Goal: Task Accomplishment & Management: Use online tool/utility

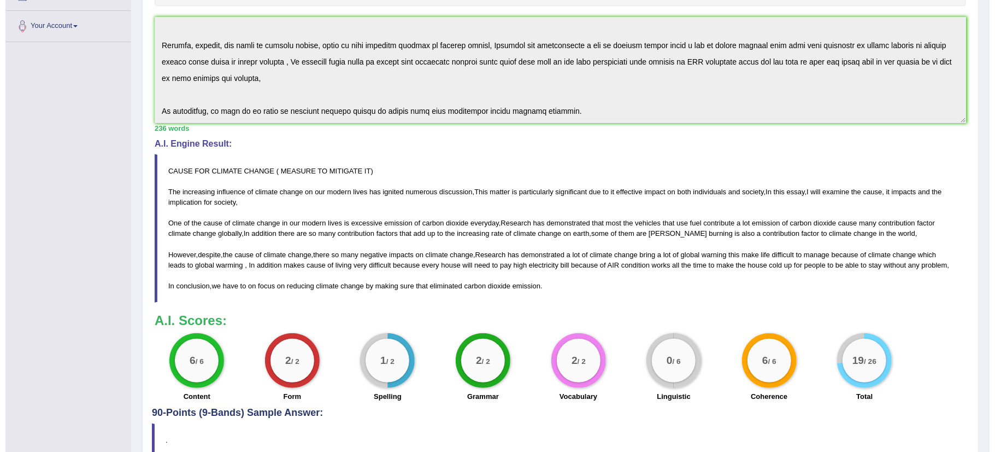
scroll to position [233, 0]
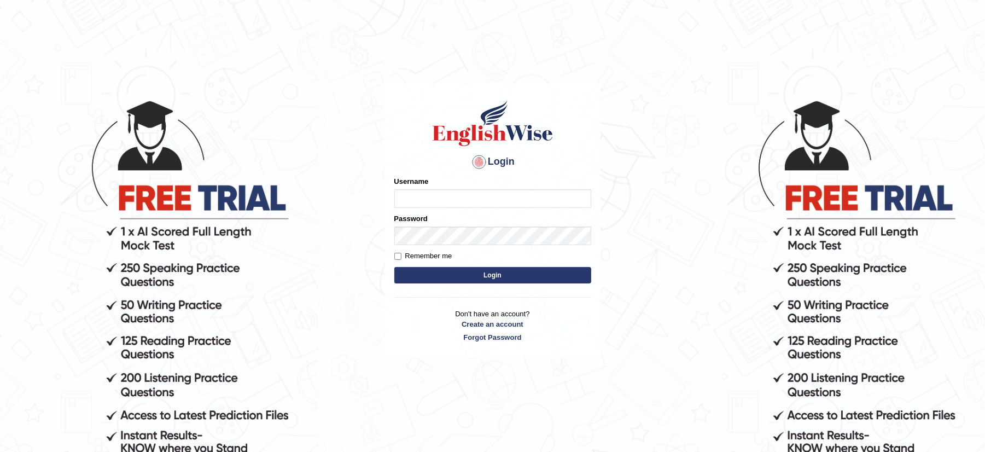
type input "musukwaluis1"
click at [490, 269] on button "Login" at bounding box center [492, 275] width 197 height 16
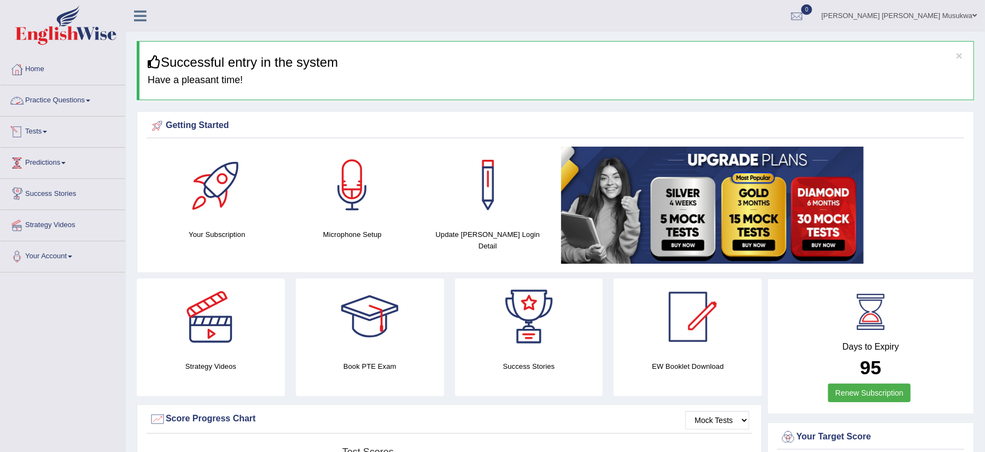
click at [81, 96] on link "Practice Questions" at bounding box center [63, 98] width 125 height 27
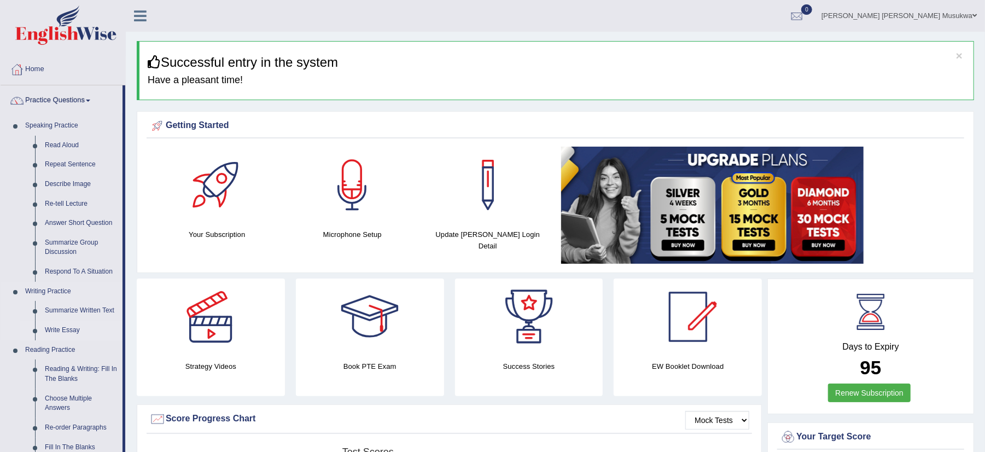
click at [68, 335] on link "Write Essay" at bounding box center [81, 330] width 83 height 20
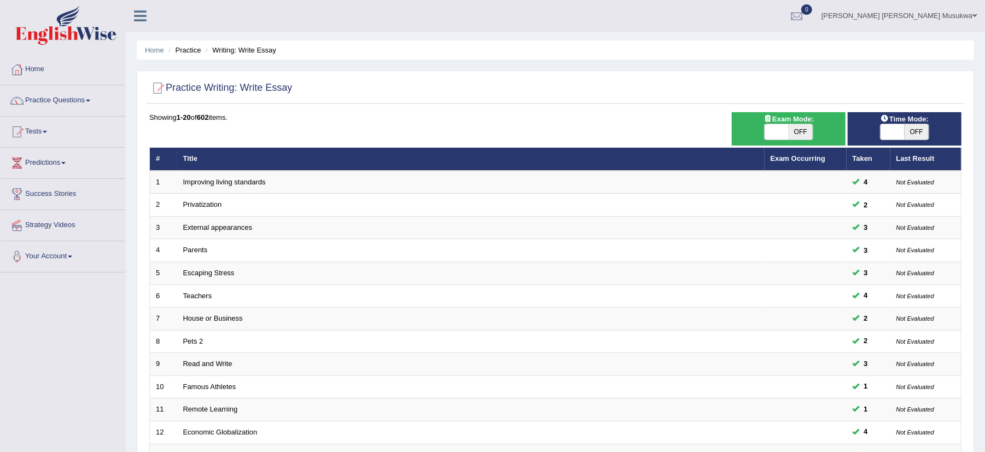
scroll to position [277, 0]
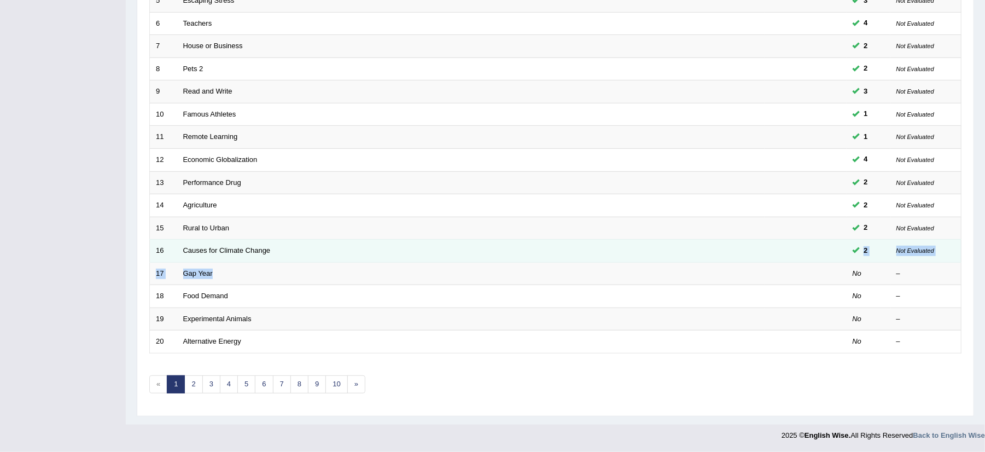
drag, startPoint x: 759, startPoint y: 272, endPoint x: 707, endPoint y: 254, distance: 55.2
click at [707, 254] on tbody "1 Improving living standards 4 Not Evaluated 2 Privatization 2 Not Evaluated 3 …" at bounding box center [555, 125] width 811 height 455
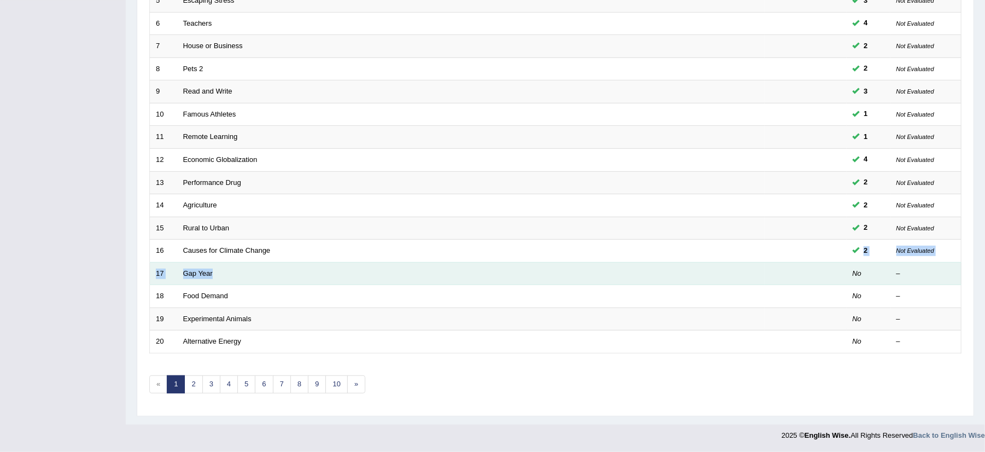
click at [702, 268] on td "Gap Year" at bounding box center [470, 273] width 587 height 23
click at [247, 274] on td "Gap Year" at bounding box center [470, 273] width 587 height 23
click at [192, 265] on td "Gap Year" at bounding box center [470, 273] width 587 height 23
click at [192, 270] on link "Gap Year" at bounding box center [198, 273] width 30 height 8
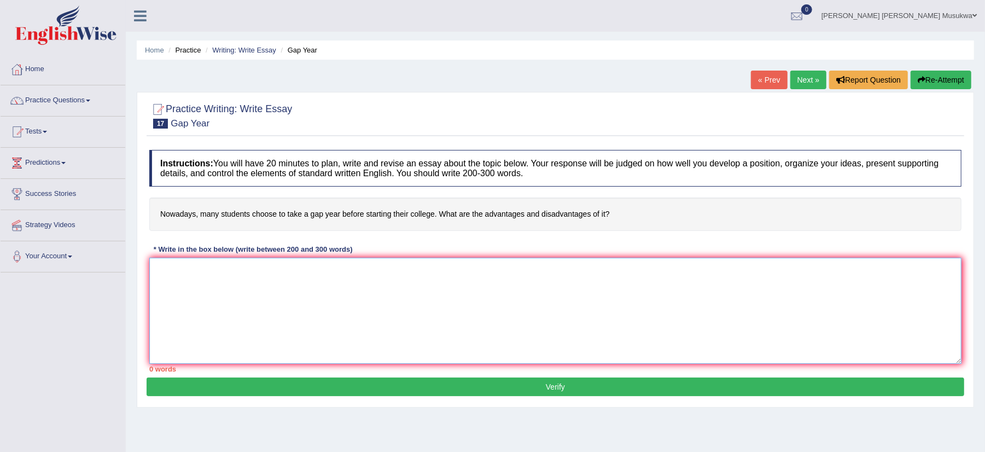
click at [192, 270] on textarea at bounding box center [555, 310] width 812 height 106
click at [608, 304] on textarea "GAP YEAR The increasing influence of gap year of modern day students has ignite…" at bounding box center [555, 310] width 812 height 106
click at [606, 303] on textarea "GAP YEAR The increasing influence of gap year of modern day students has ignite…" at bounding box center [555, 310] width 812 height 106
click at [630, 302] on textarea "GAP YEAR The increasing influence of gap year of modern day students has ignite…" at bounding box center [555, 310] width 812 height 106
click at [623, 304] on textarea "GAP YEAR The increasing influence of gap year of modern day students has ignite…" at bounding box center [555, 310] width 812 height 106
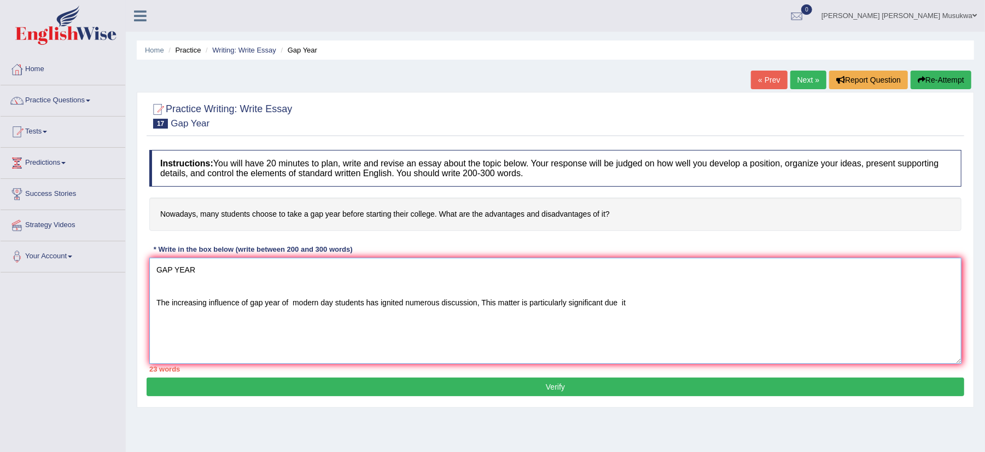
click at [622, 304] on textarea "GAP YEAR The increasing influence of gap year of modern day students has ignite…" at bounding box center [555, 310] width 812 height 106
click at [628, 302] on textarea "GAP YEAR The increasing influence of gap year of modern day students has ignite…" at bounding box center [555, 310] width 812 height 106
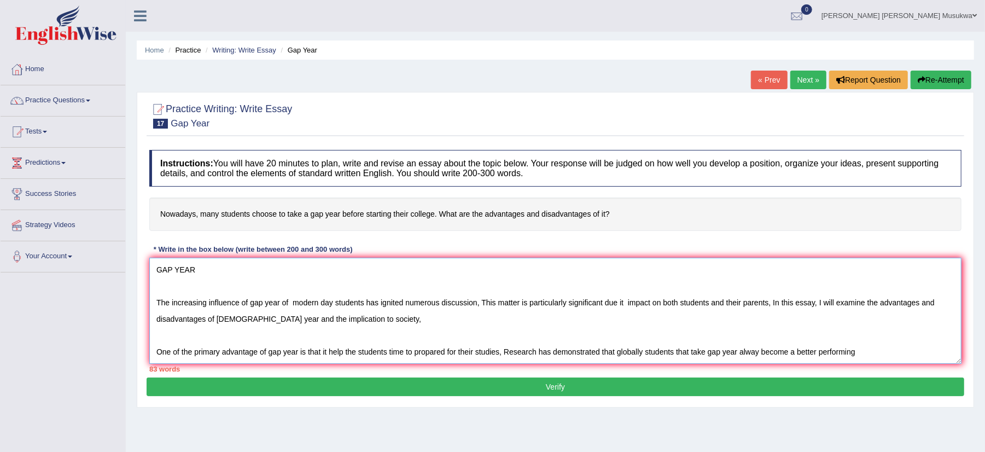
click at [818, 353] on textarea "GAP YEAR The increasing influence of gap year of modern day students has ignite…" at bounding box center [555, 310] width 812 height 106
click at [814, 348] on textarea "GAP YEAR The increasing influence of gap year of modern day students has ignite…" at bounding box center [555, 310] width 812 height 106
click at [817, 350] on textarea "GAP YEAR The increasing influence of gap year of modern day students has ignite…" at bounding box center [555, 310] width 812 height 106
click at [857, 361] on textarea "GAP YEAR The increasing influence of gap year of modern day students has ignite…" at bounding box center [555, 310] width 812 height 106
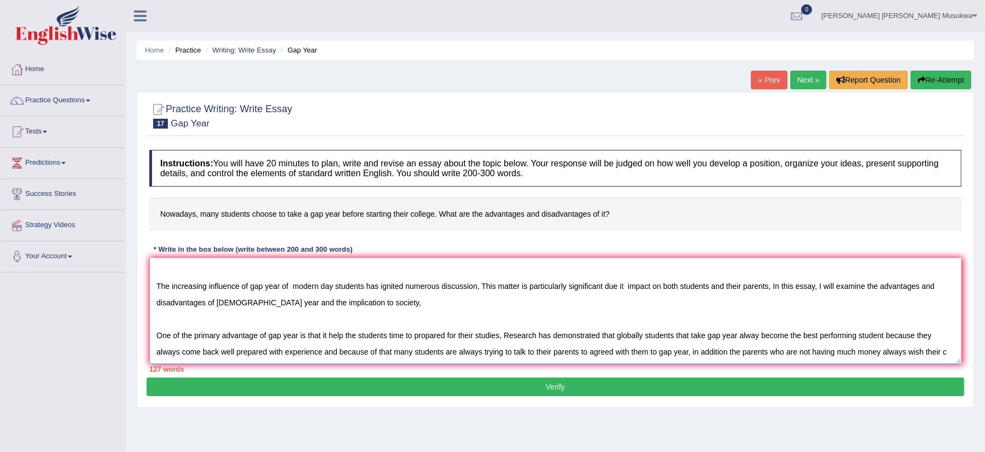
scroll to position [25, 0]
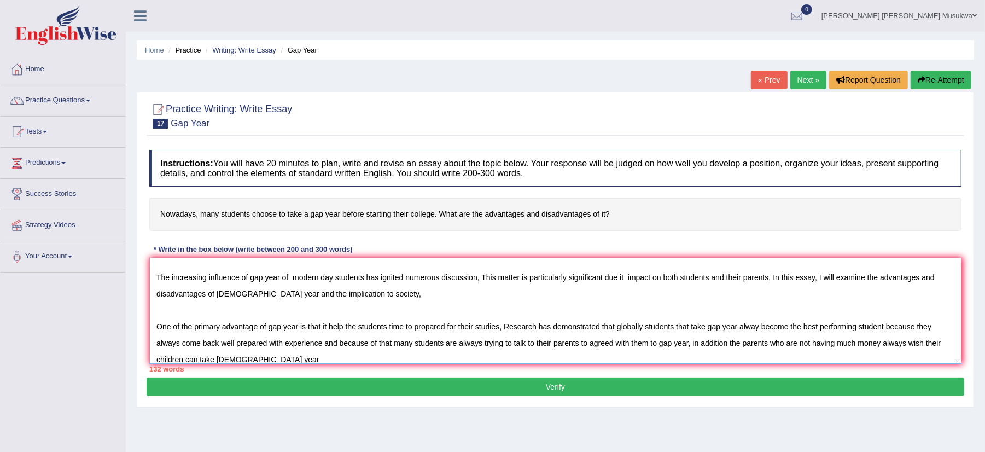
click at [196, 359] on textarea "GAP YEAR The increasing influence of gap year of modern day students has ignite…" at bounding box center [555, 310] width 812 height 106
click at [259, 354] on textarea "GAP YEAR The increasing influence of gap year of modern day students has ignite…" at bounding box center [555, 310] width 812 height 106
click at [517, 363] on textarea "GAP YEAR The increasing influence of gap year of modern day students has ignite…" at bounding box center [555, 310] width 812 height 106
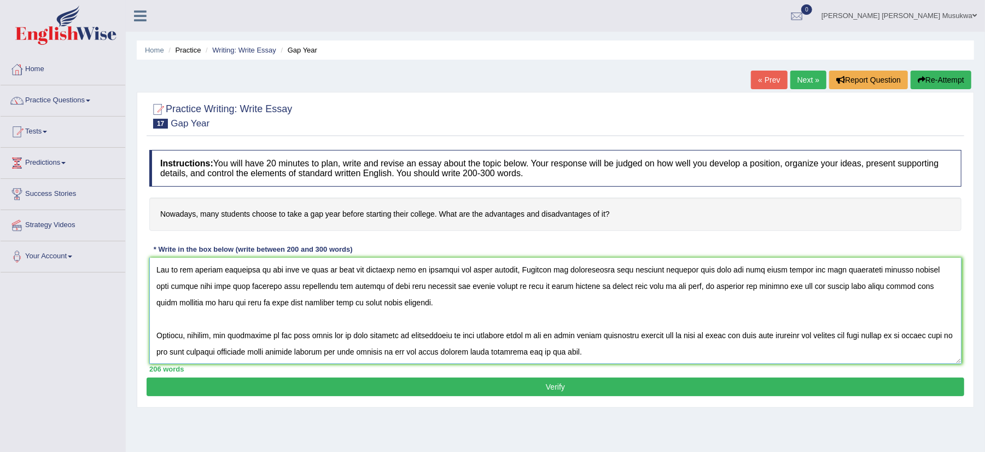
scroll to position [108, 0]
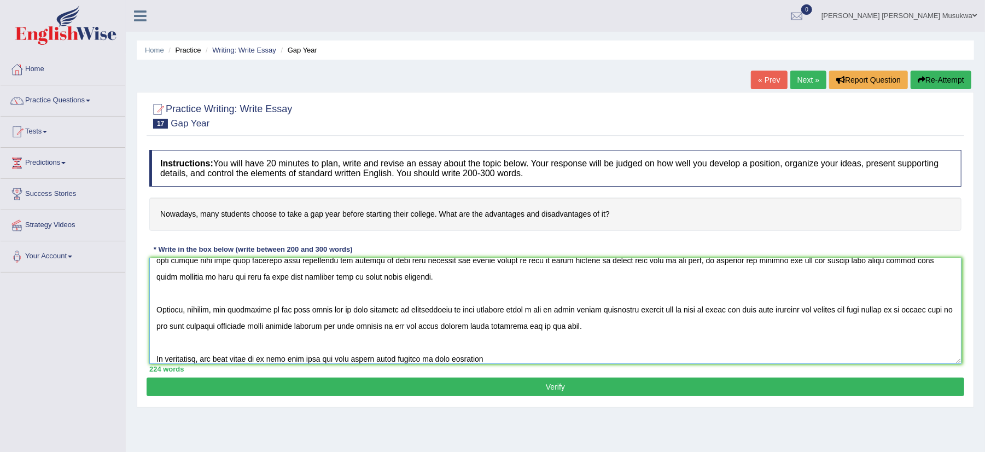
click at [457, 356] on textarea at bounding box center [555, 310] width 812 height 106
click at [486, 358] on textarea at bounding box center [555, 310] width 812 height 106
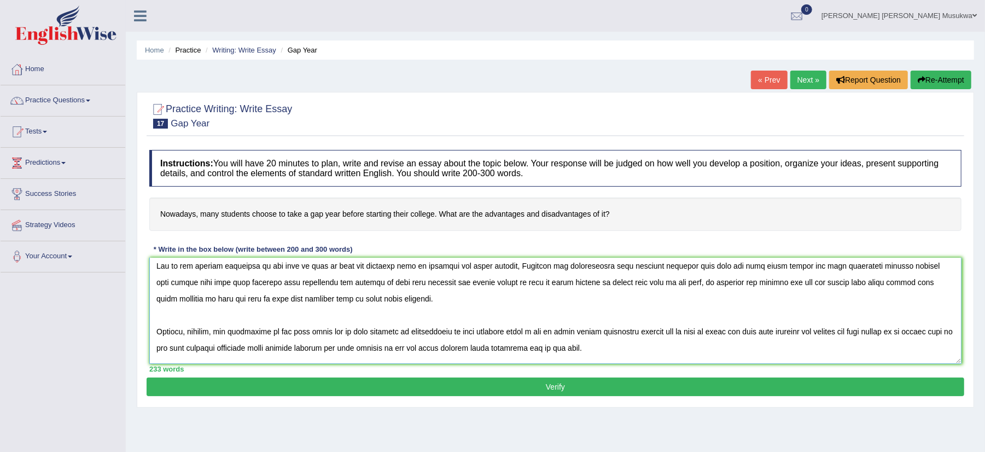
scroll to position [57, 0]
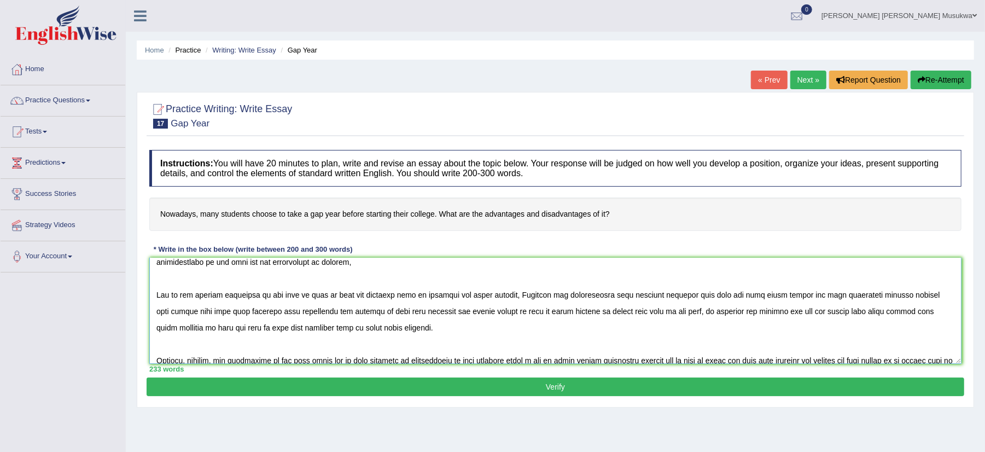
click at [388, 297] on textarea at bounding box center [555, 310] width 812 height 106
type textarea "GAP YEAR The increasing influence of gap year of modern day students has ignite…"
click at [567, 379] on button "Verify" at bounding box center [555, 386] width 817 height 19
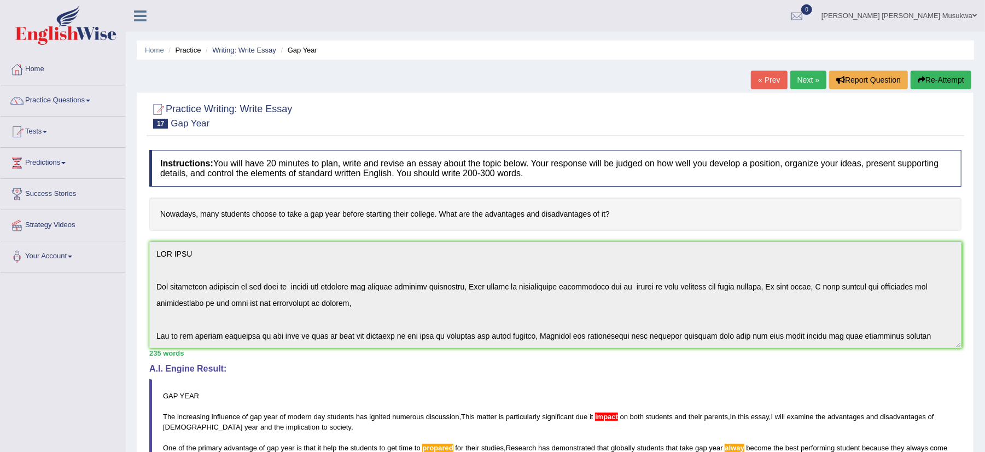
scroll to position [115, 0]
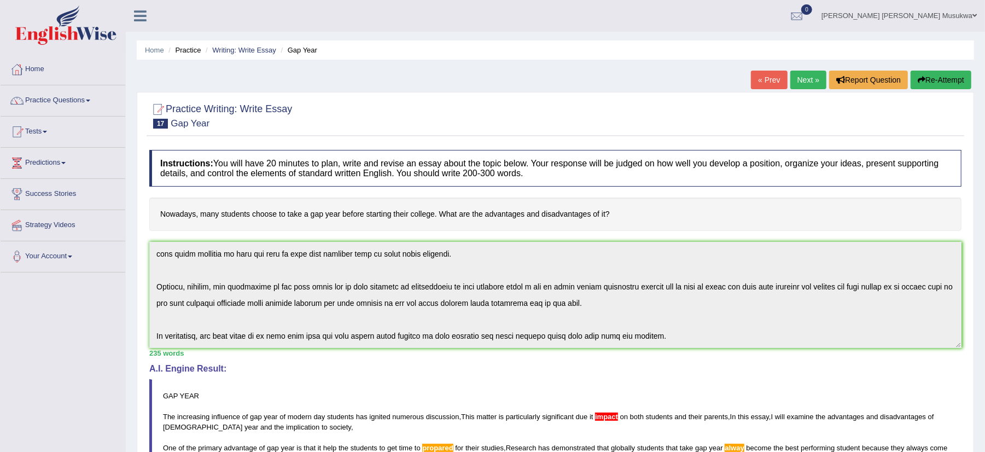
click at [938, 78] on button "Re-Attempt" at bounding box center [940, 80] width 61 height 19
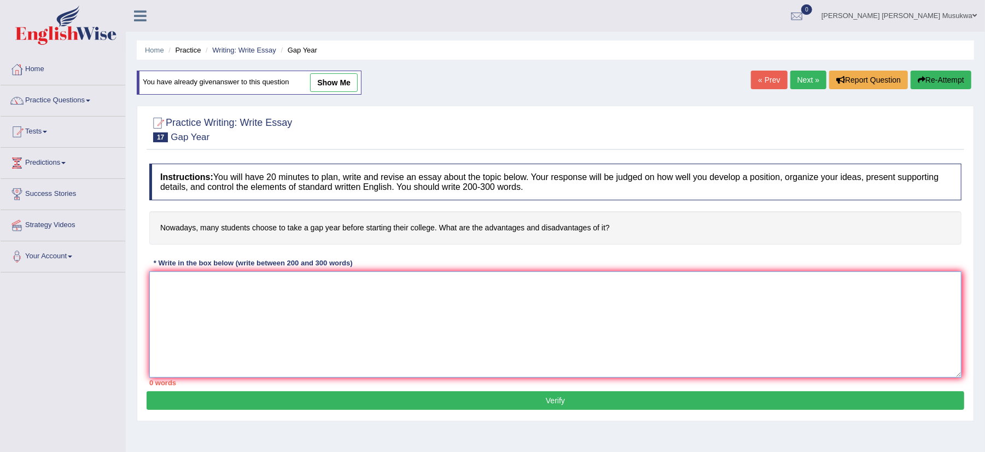
paste textarea "GAP YEAR The increasing influence of gap year of modern day students has ignite…"
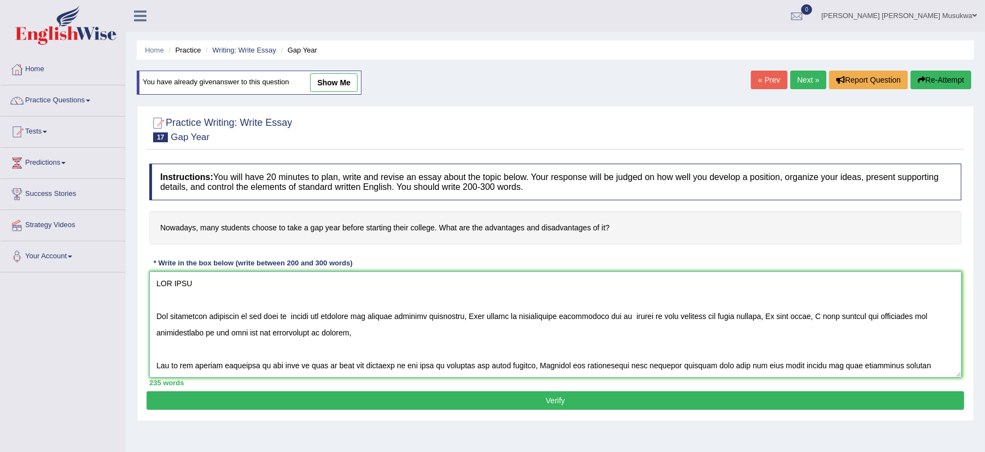
click at [651, 318] on textarea at bounding box center [555, 324] width 812 height 106
click at [444, 370] on textarea at bounding box center [555, 324] width 812 height 106
click at [447, 370] on textarea at bounding box center [555, 324] width 812 height 106
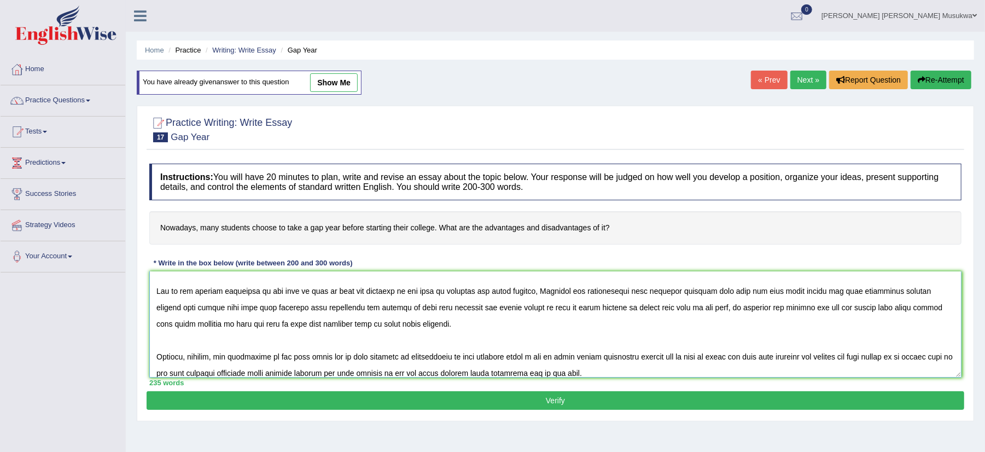
scroll to position [87, 0]
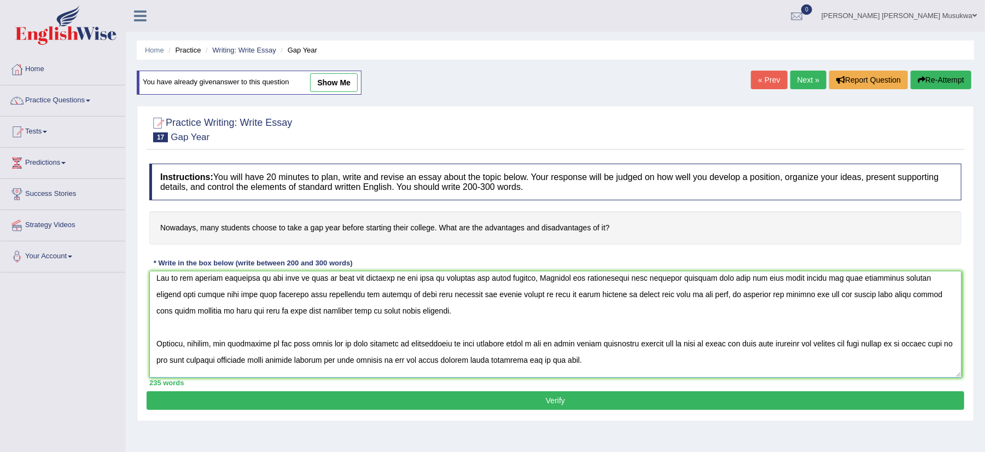
click at [780, 281] on textarea at bounding box center [555, 324] width 812 height 106
click at [530, 362] on textarea at bounding box center [555, 324] width 812 height 106
click at [289, 361] on textarea at bounding box center [555, 324] width 812 height 106
click at [639, 349] on textarea at bounding box center [555, 324] width 812 height 106
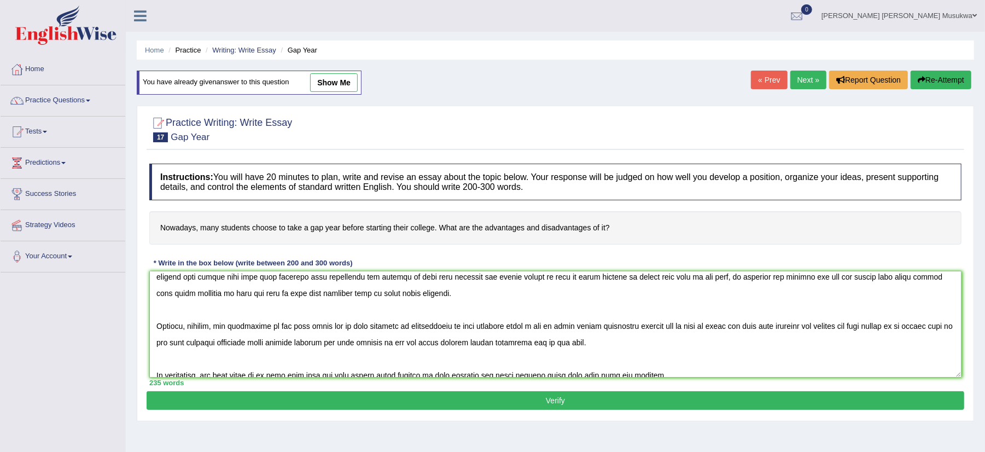
scroll to position [115, 0]
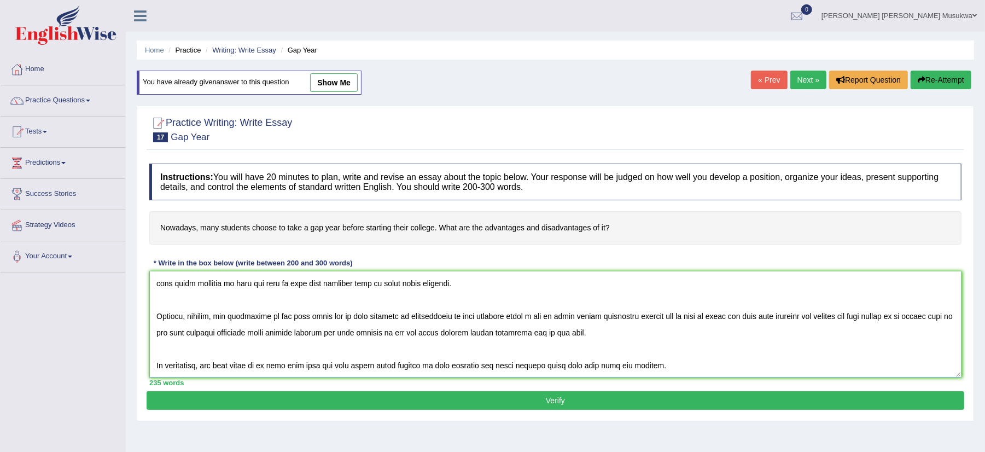
type textarea "GAP YEAR The increasing influence of gap year of modern day students has ignite…"
click at [560, 401] on button "Verify" at bounding box center [555, 400] width 817 height 19
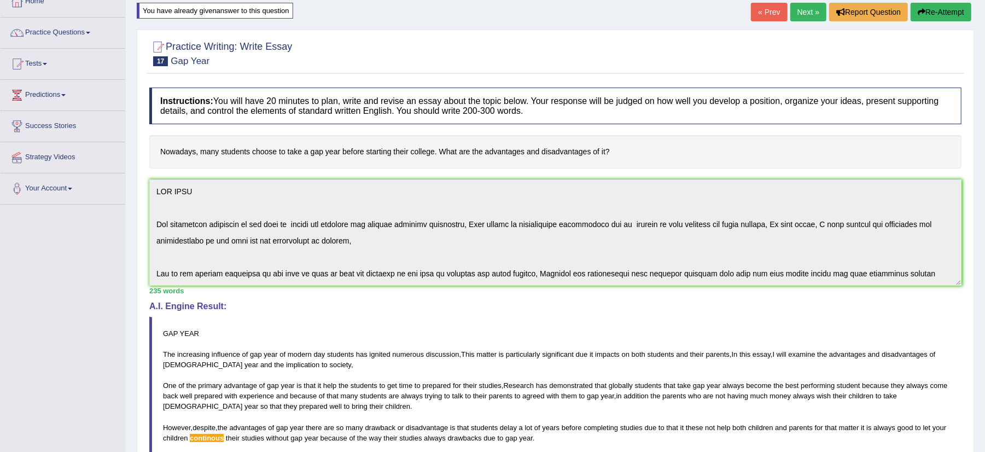
scroll to position [0, 0]
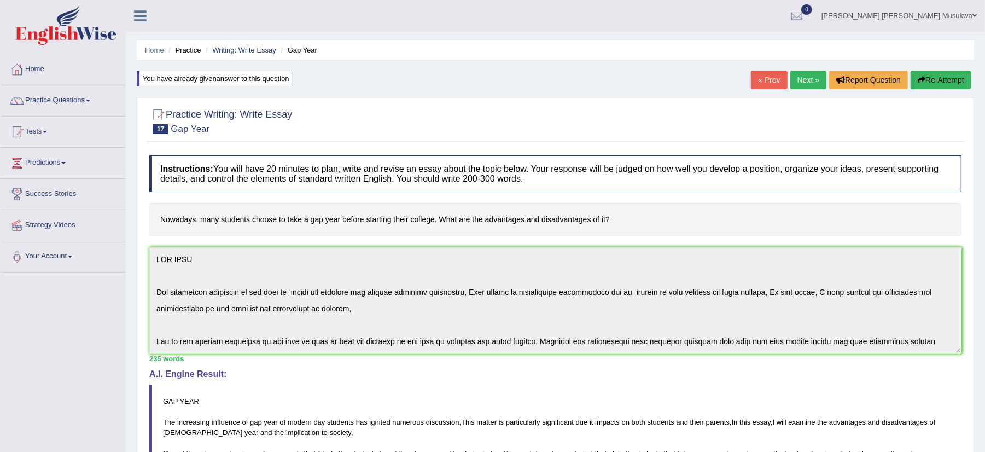
click at [944, 77] on button "Re-Attempt" at bounding box center [940, 80] width 61 height 19
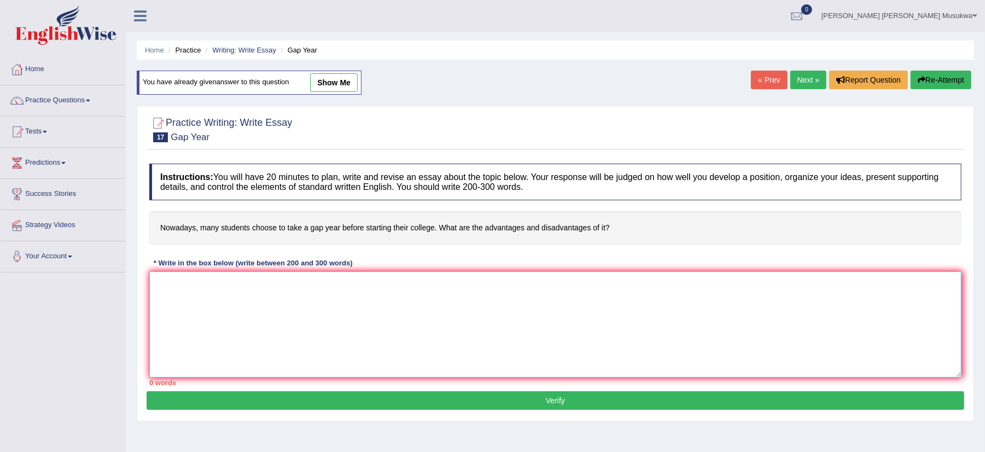
click at [318, 313] on textarea at bounding box center [555, 324] width 812 height 106
paste textarea "GAP YEAR The increasing influence of gap year of modern day students has ignite…"
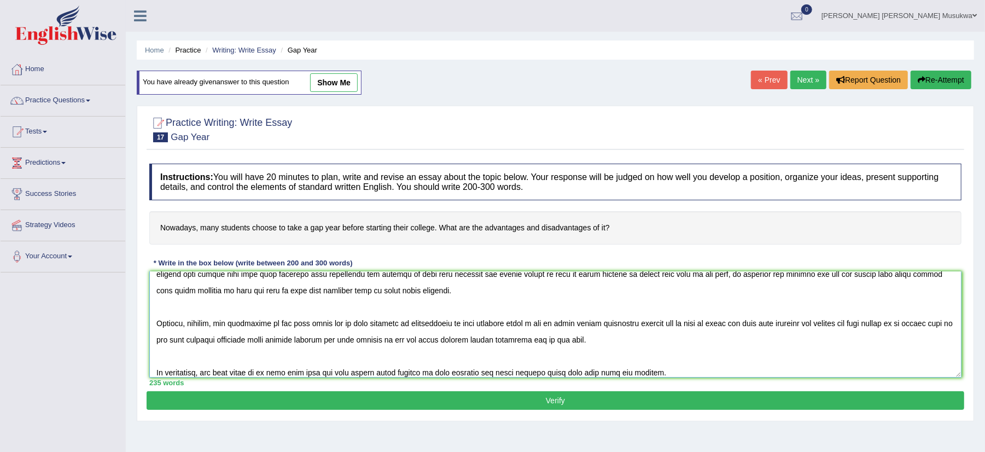
scroll to position [115, 0]
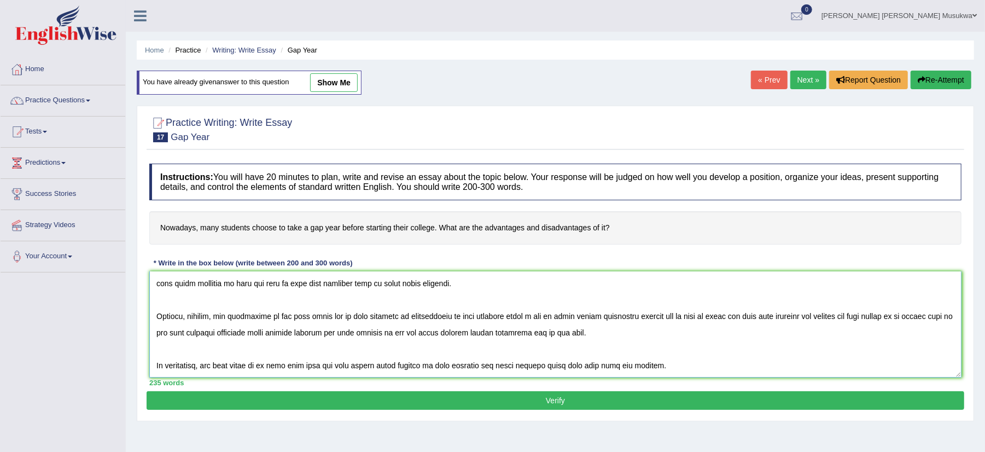
click at [287, 335] on textarea at bounding box center [555, 324] width 812 height 106
click at [365, 358] on textarea at bounding box center [555, 324] width 812 height 106
type textarea "GAP YEAR The increasing influence of gap year of modern day students has ignite…"
click at [560, 398] on button "Verify" at bounding box center [555, 400] width 817 height 19
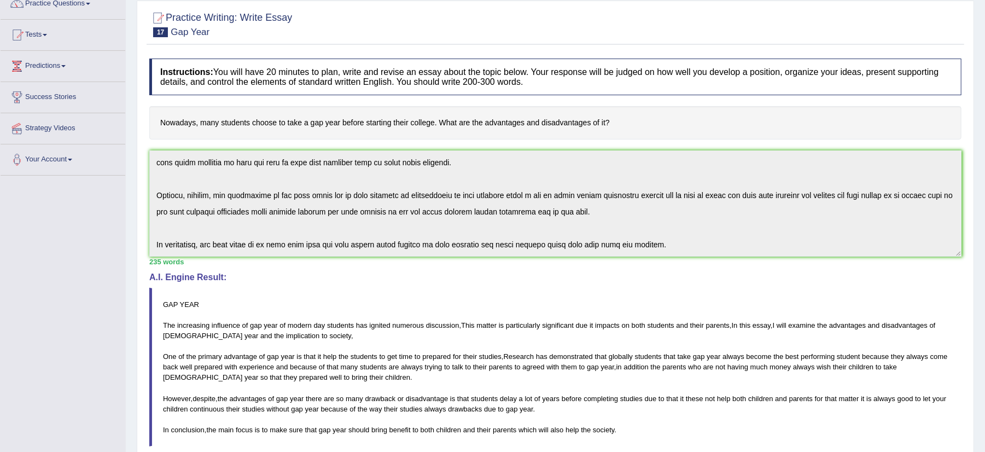
scroll to position [58, 0]
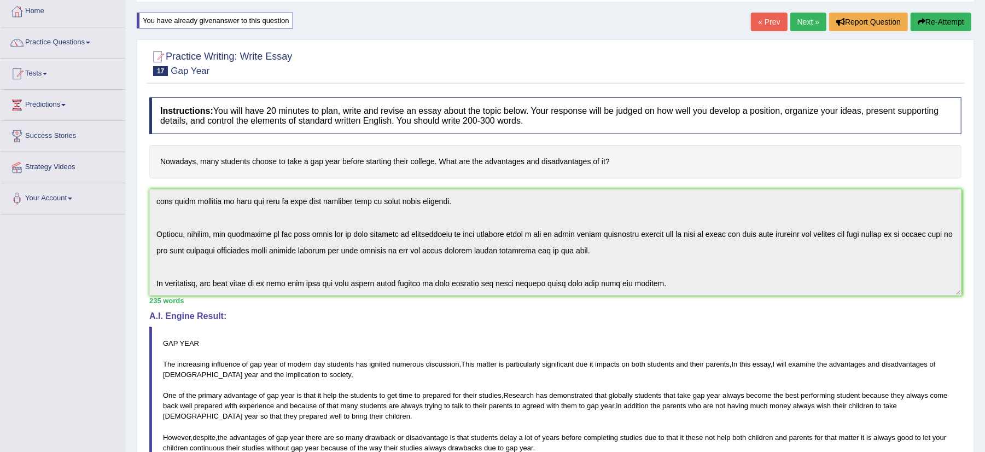
click at [806, 20] on link "Next »" at bounding box center [808, 22] width 36 height 19
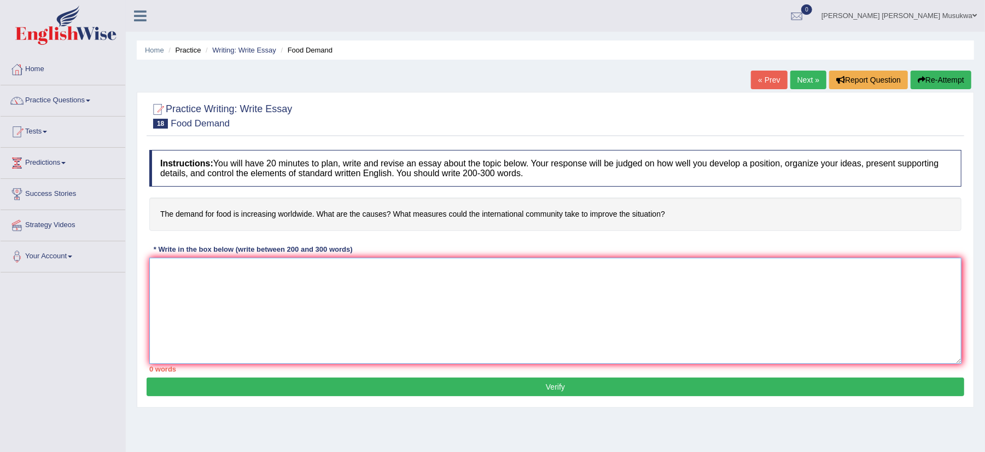
click at [307, 278] on textarea at bounding box center [555, 310] width 812 height 106
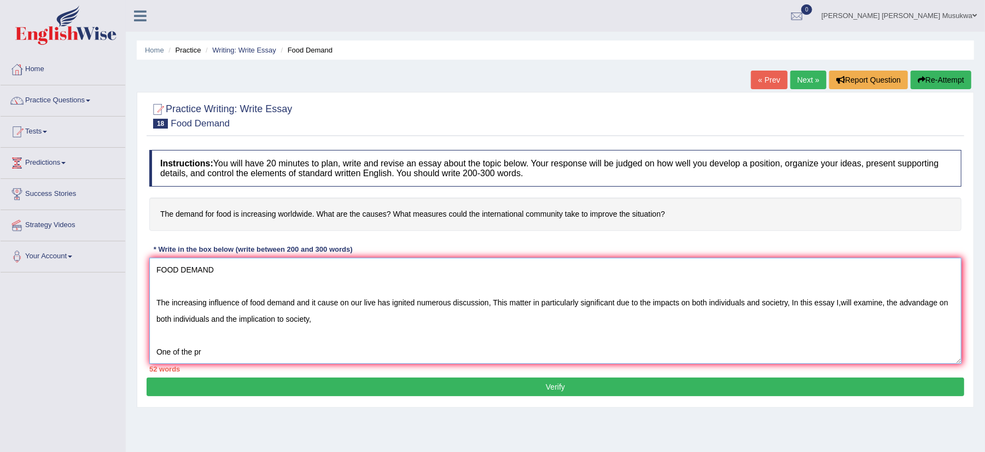
drag, startPoint x: 937, startPoint y: 304, endPoint x: 901, endPoint y: 304, distance: 36.1
click at [901, 304] on textarea "FOOD DEMAND The increasing influence of food demand and it cause on our live ha…" at bounding box center [555, 310] width 812 height 106
click at [202, 353] on textarea "FOOD DEMAND The increasing influence of food demand and it cause on our live ha…" at bounding box center [555, 310] width 812 height 106
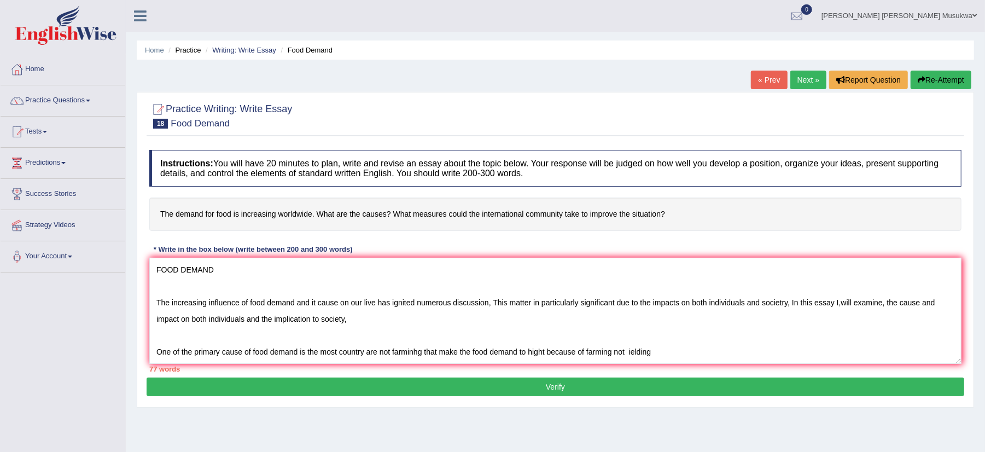
drag, startPoint x: 514, startPoint y: 377, endPoint x: 555, endPoint y: 391, distance: 43.9
click at [555, 391] on div "Practice Writing: Write Essay 18 Food Demand Instructions: You will have 20 min…" at bounding box center [555, 249] width 837 height 315
click at [628, 353] on textarea "FOOD DEMAND The increasing influence of food demand and it cause on our live ha…" at bounding box center [555, 310] width 812 height 106
click at [631, 352] on textarea "FOOD DEMAND The increasing influence of food demand and it cause on our live ha…" at bounding box center [555, 310] width 812 height 106
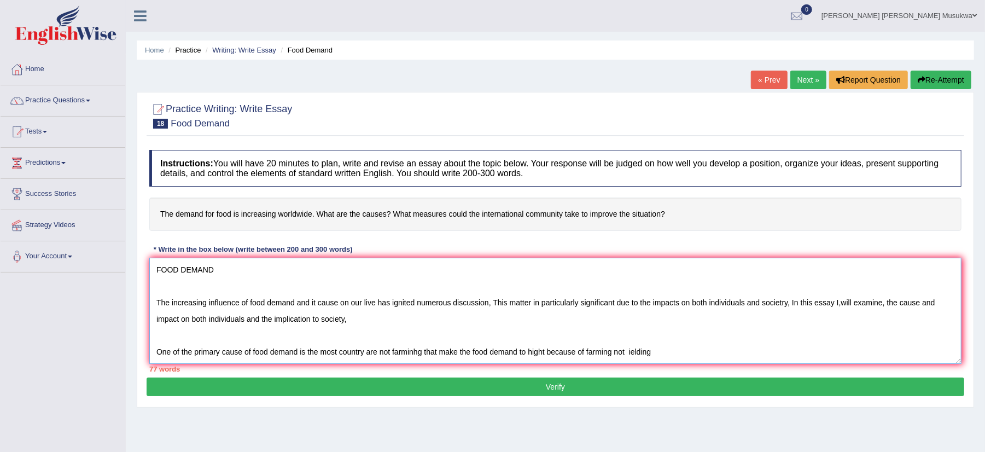
click at [631, 352] on textarea "FOOD DEMAND The increasing influence of food demand and it cause on our live ha…" at bounding box center [555, 310] width 812 height 106
type textarea "FOOD DEMAND The increasing influence of food demand and it cause on our live ha…"
click at [711, 351] on textarea "FOOD DEMAND The increasing influence of food demand and it cause on our live ha…" at bounding box center [555, 310] width 812 height 106
